Goal: Information Seeking & Learning: Learn about a topic

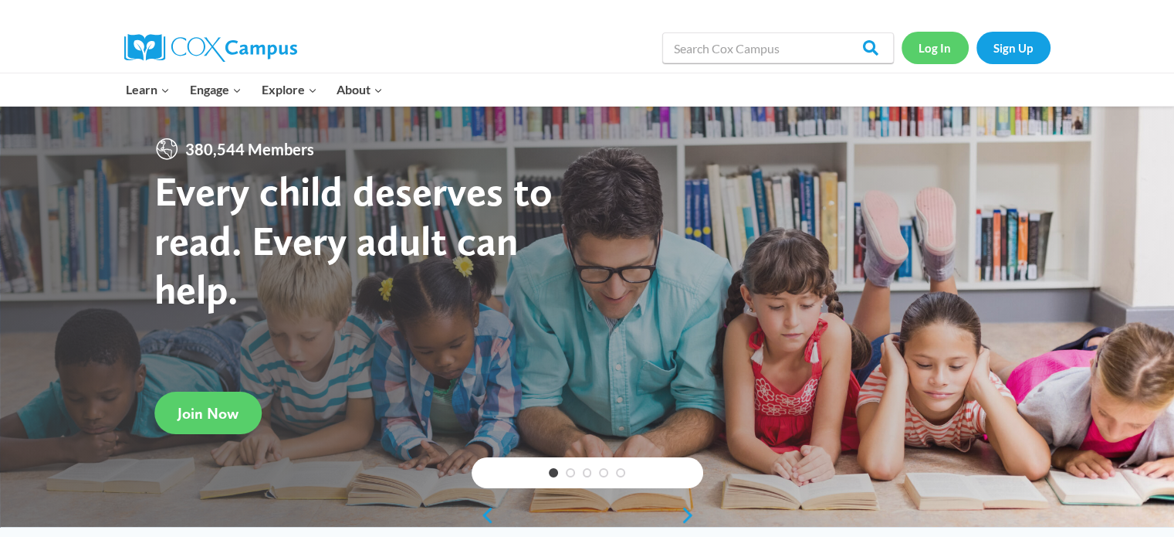
click at [936, 51] on link "Log In" at bounding box center [935, 48] width 67 height 32
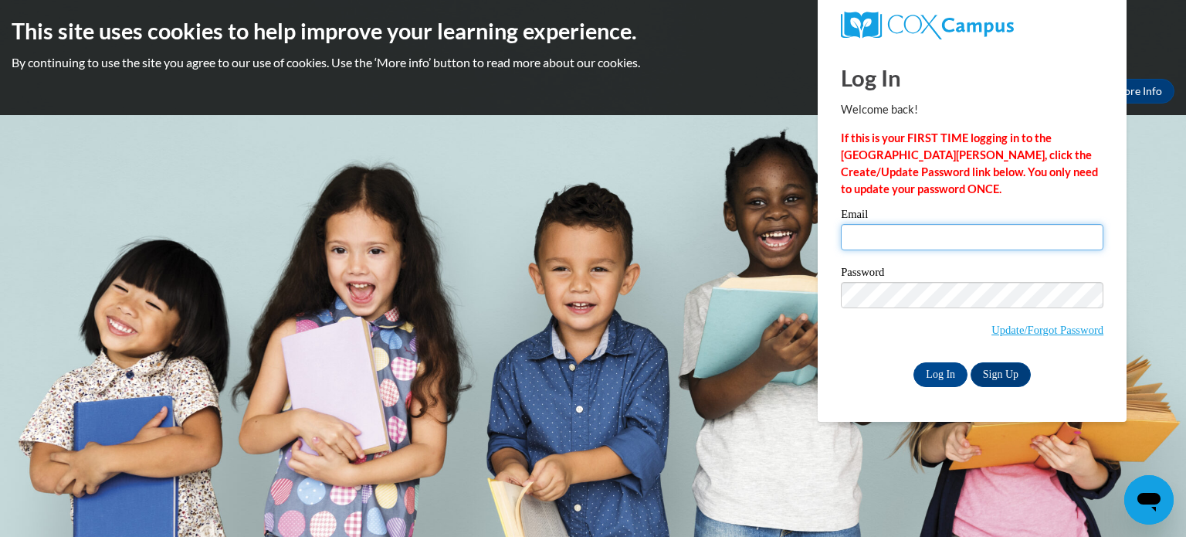
click at [874, 239] on input "Email" at bounding box center [972, 237] width 262 height 26
type input "ammah.broadbelt-brown@cemco.org"
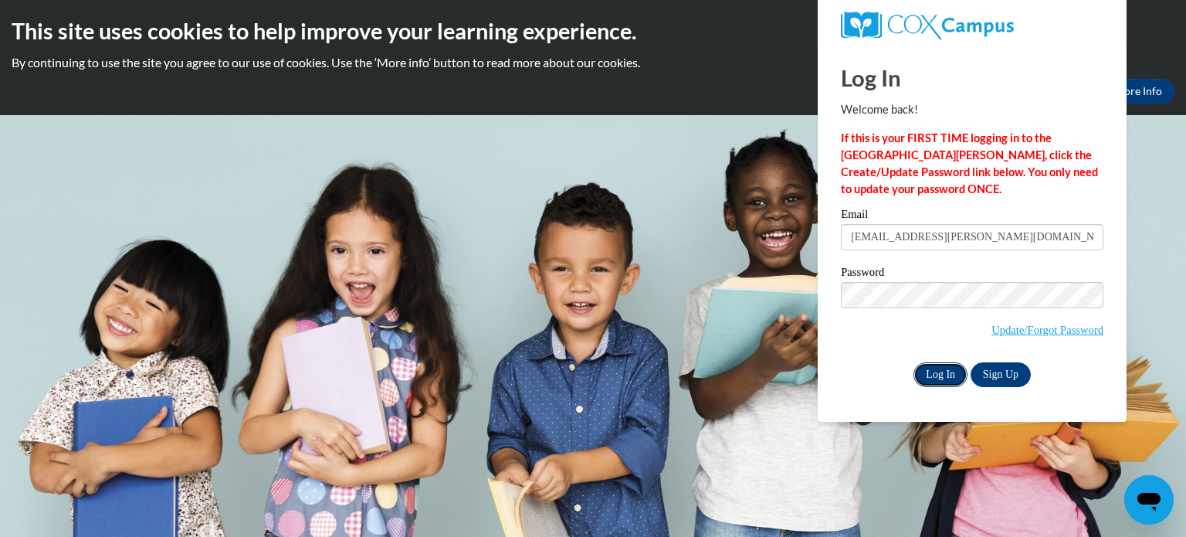
click at [942, 375] on input "Log In" at bounding box center [940, 374] width 54 height 25
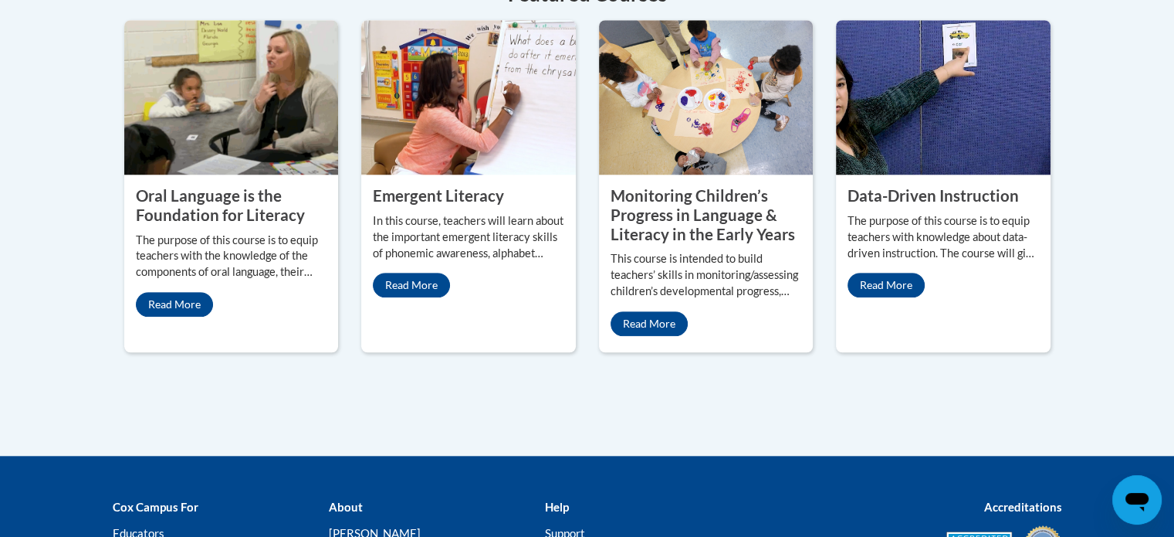
scroll to position [1368, 0]
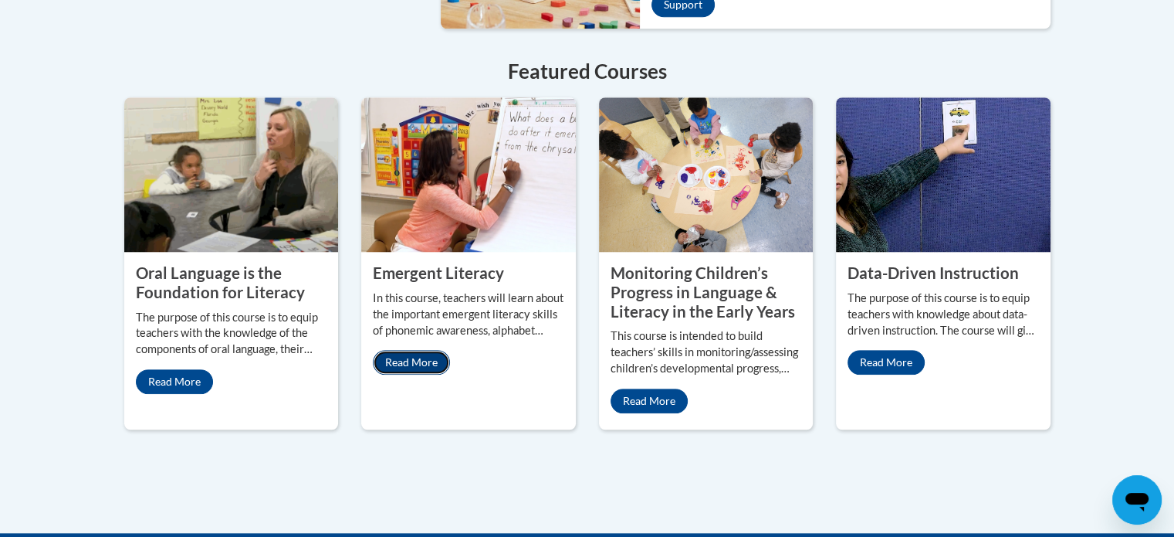
click at [410, 350] on link "Read More" at bounding box center [411, 362] width 77 height 25
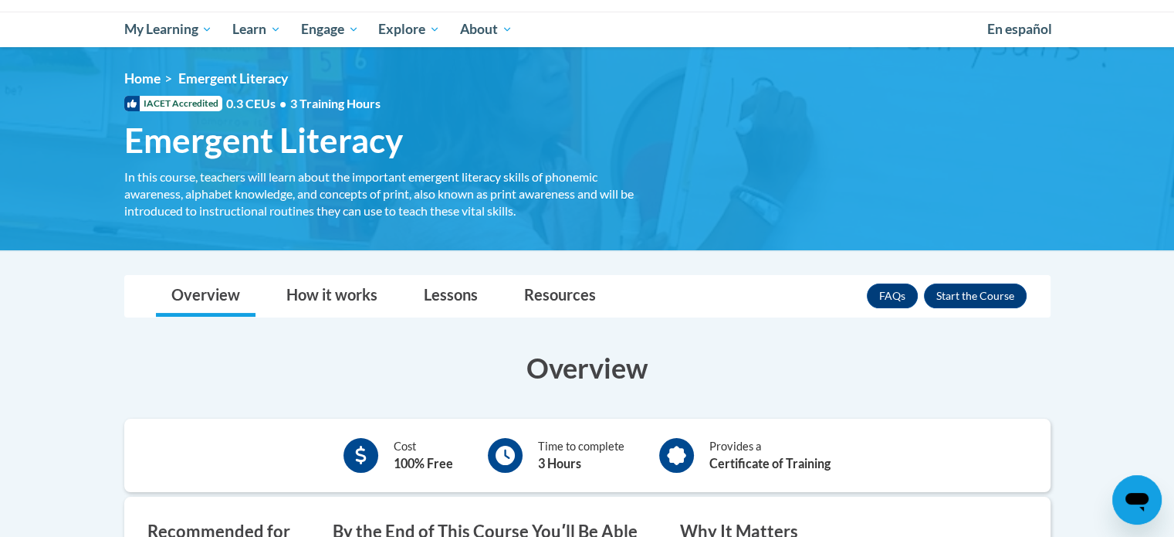
scroll to position [77, 0]
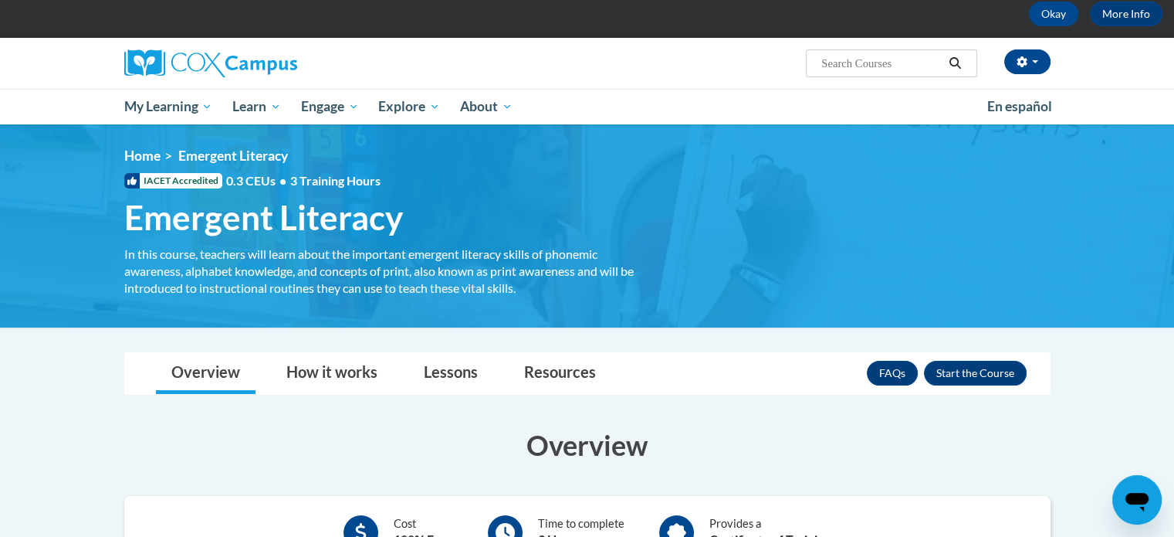
click at [838, 67] on input "Search..." at bounding box center [882, 63] width 124 height 19
type input "Freqeuncy words"
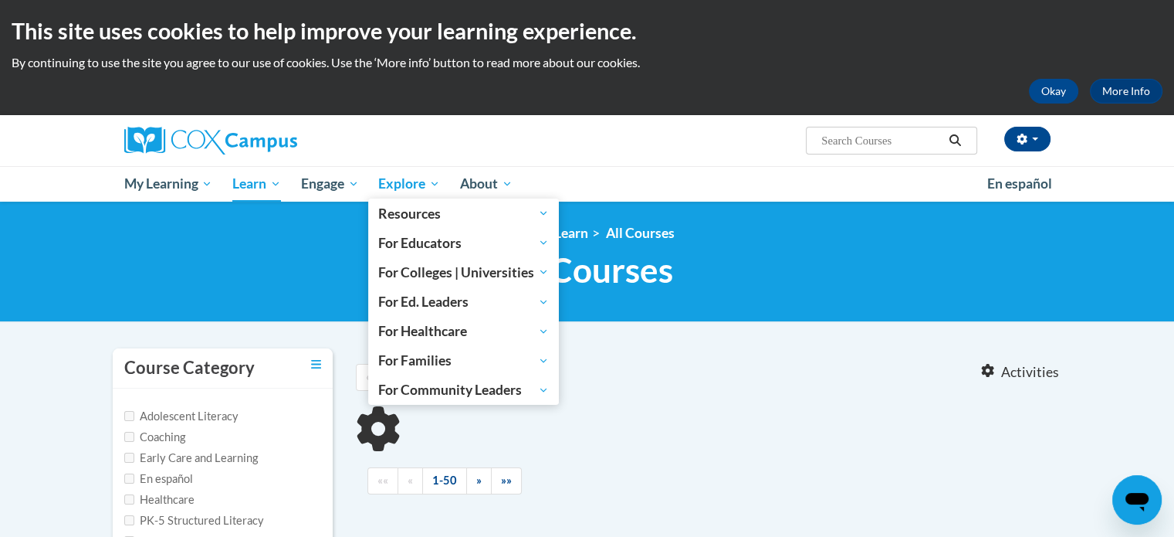
type input "Freqeuncy words"
